Goal: Task Accomplishment & Management: Use online tool/utility

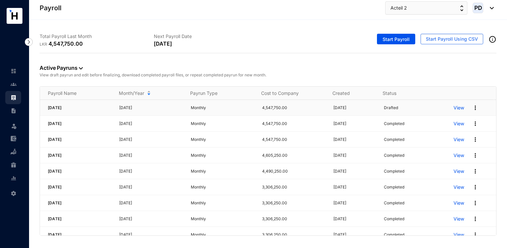
click at [456, 107] on p "View" at bounding box center [459, 107] width 11 height 7
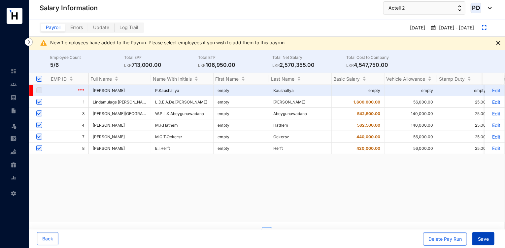
click at [478, 237] on span "Save" at bounding box center [483, 238] width 11 height 7
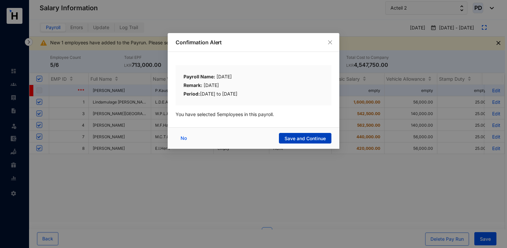
click at [300, 134] on button "Save and Continue" at bounding box center [305, 138] width 53 height 11
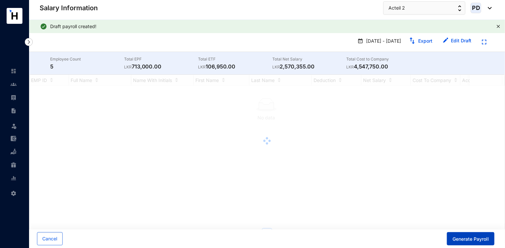
click at [472, 236] on span "Generate Payroll" at bounding box center [471, 238] width 36 height 7
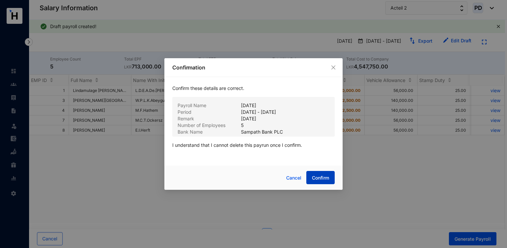
click at [316, 179] on span "Confirm" at bounding box center [320, 177] width 17 height 7
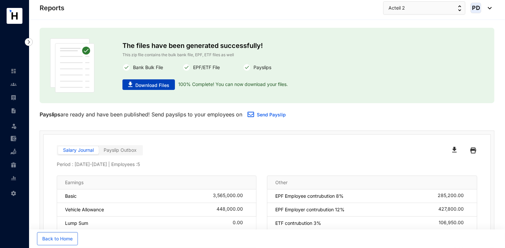
click at [161, 87] on span "Download Files" at bounding box center [152, 85] width 34 height 7
click at [396, 11] on span "Acteil 2" at bounding box center [397, 7] width 17 height 7
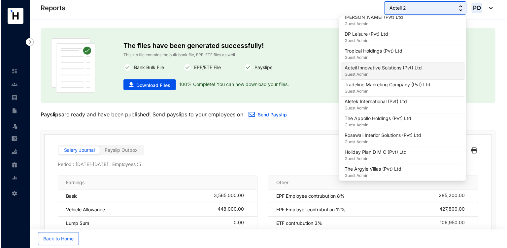
scroll to position [386, 0]
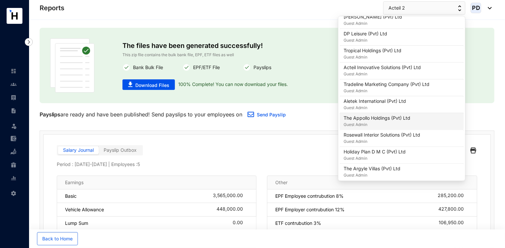
click at [372, 119] on p "The Appollo Holdings (Pvt) Ltd" at bounding box center [377, 118] width 67 height 7
